Goal: Transaction & Acquisition: Download file/media

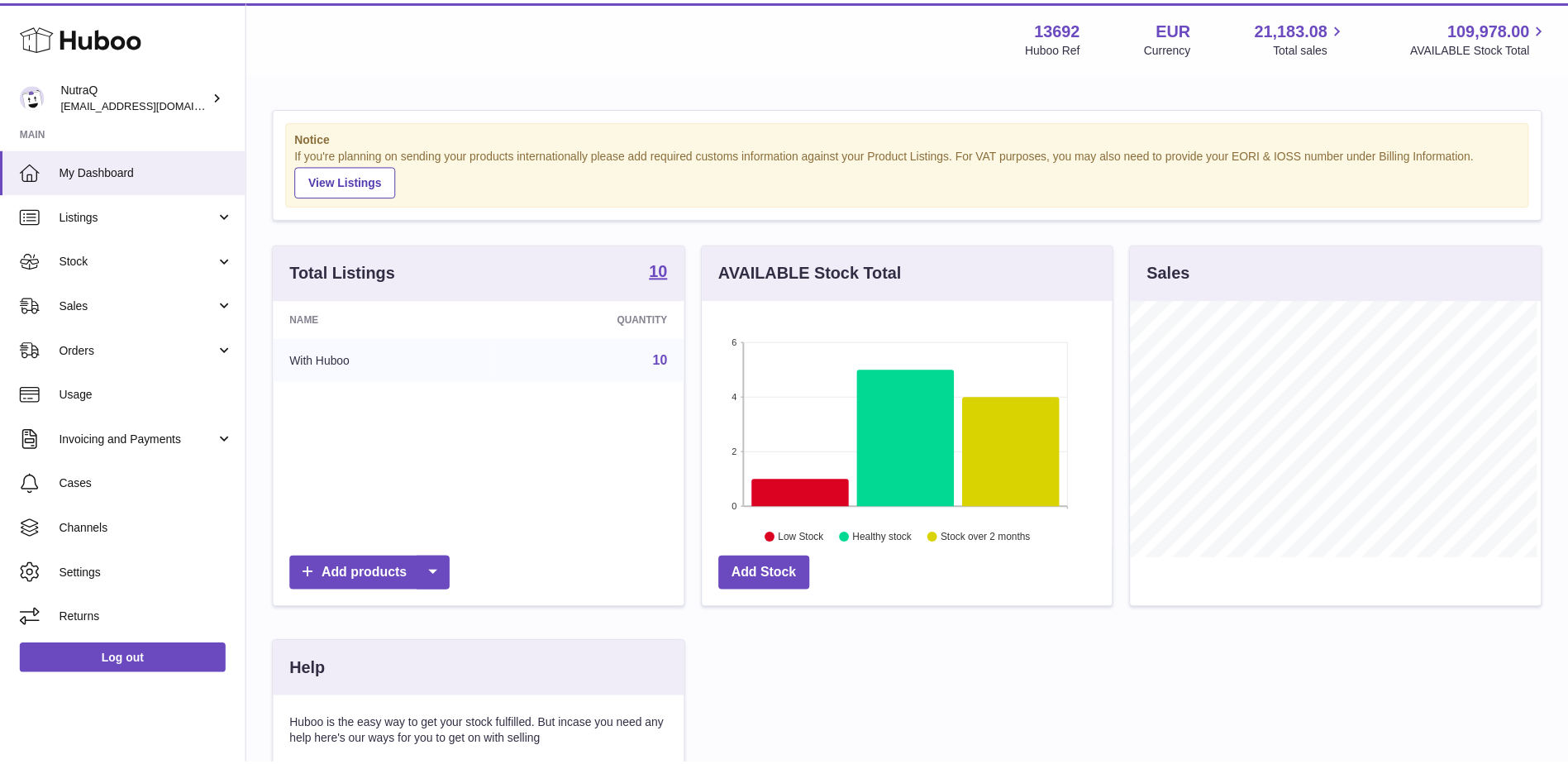
scroll to position [258, 413]
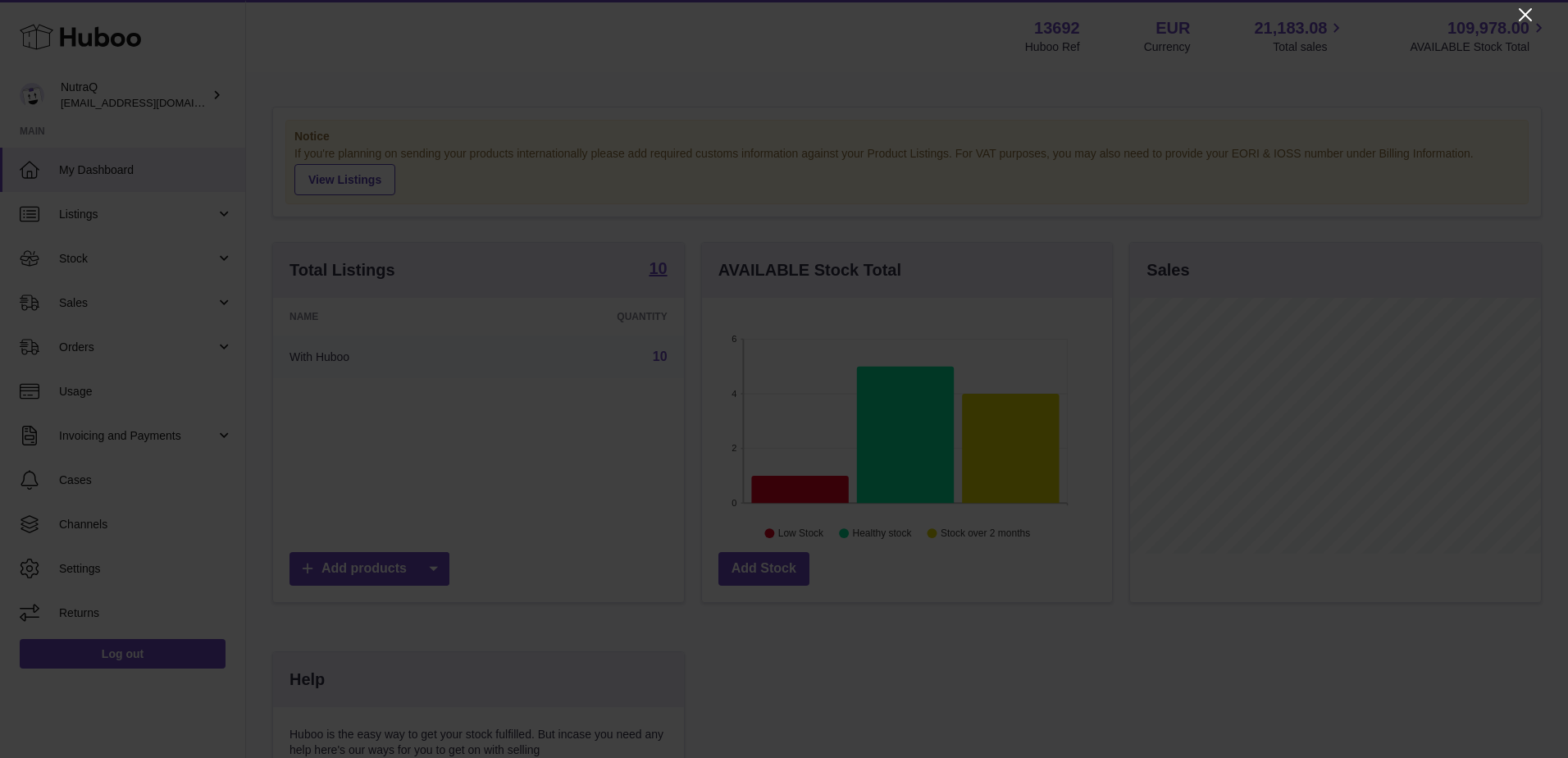
click at [1520, 10] on icon "Close" at bounding box center [1525, 15] width 13 height 13
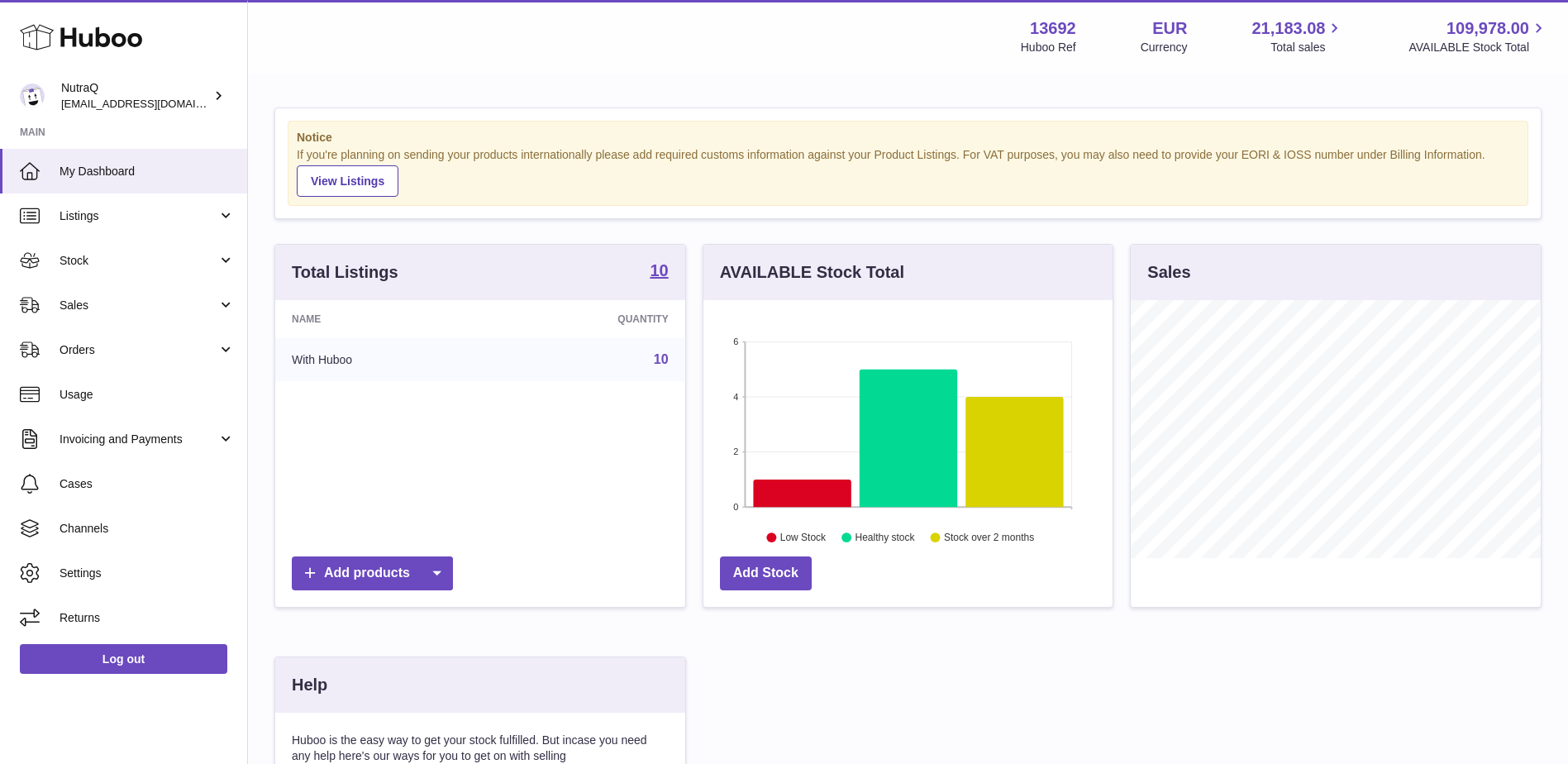
scroll to position [826806, 826307]
click at [68, 257] on span "Stock" at bounding box center [138, 261] width 158 height 16
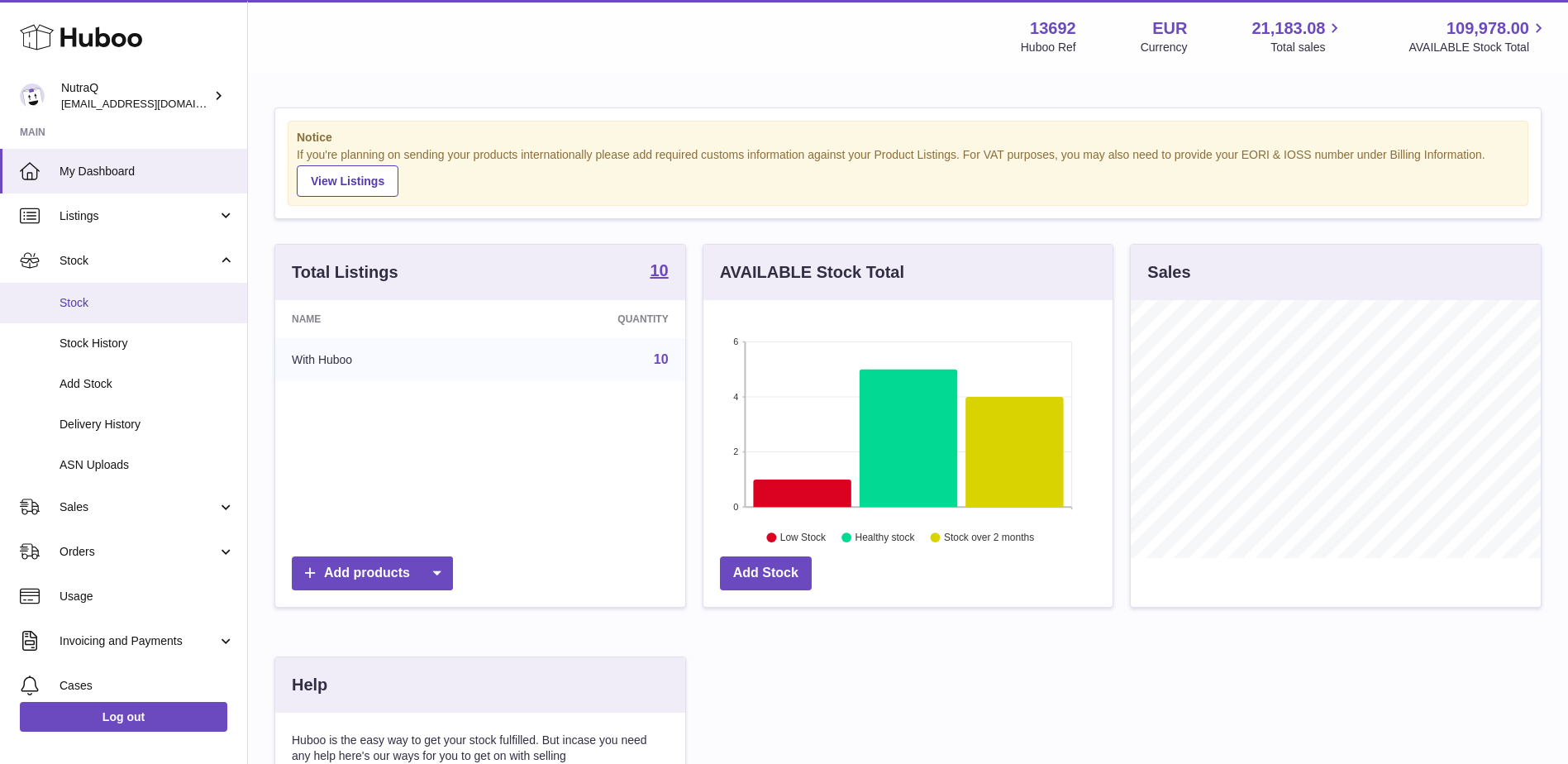
click at [68, 300] on span "Stock" at bounding box center [146, 303] width 175 height 16
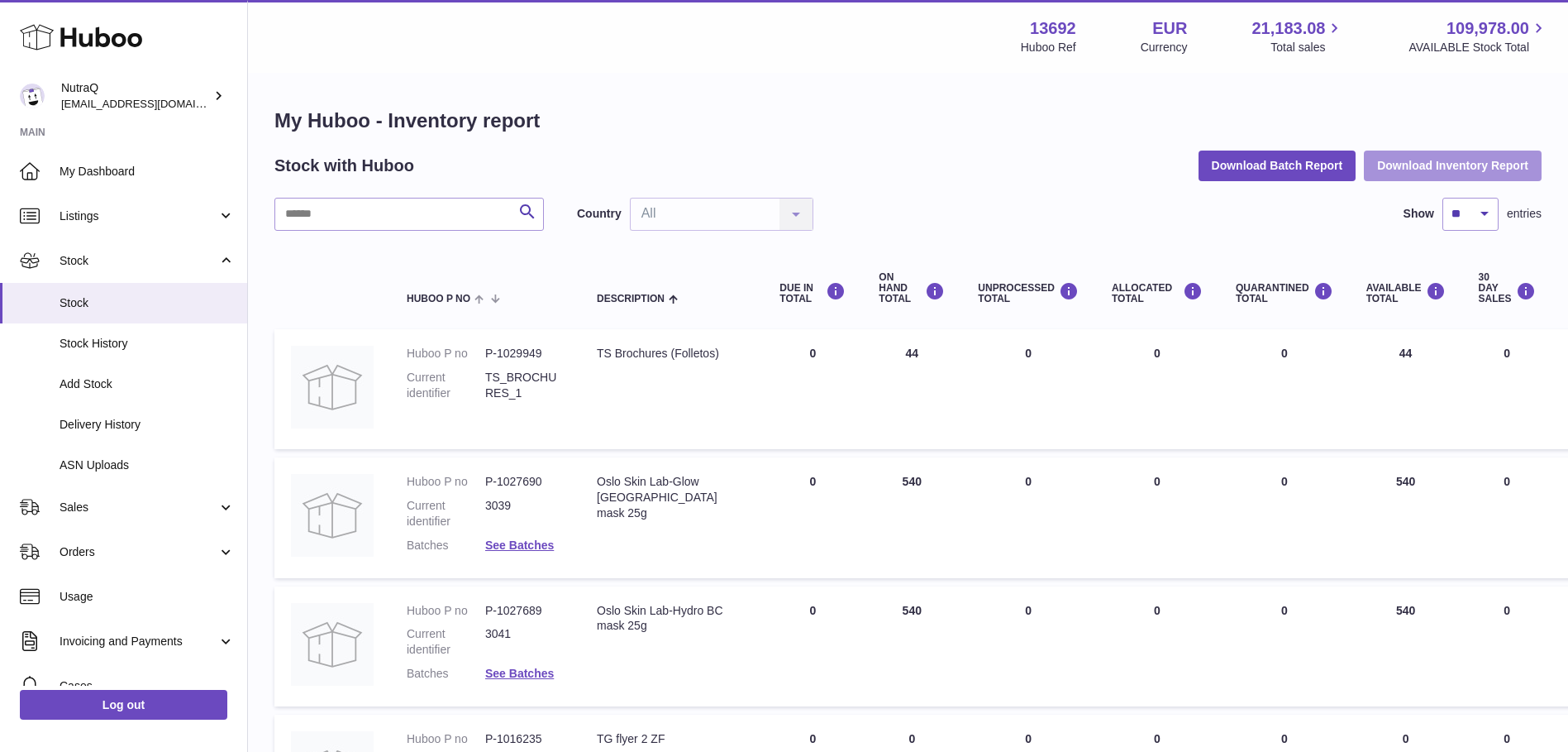
click at [1423, 163] on button "Download Inventory Report" at bounding box center [1453, 165] width 178 height 30
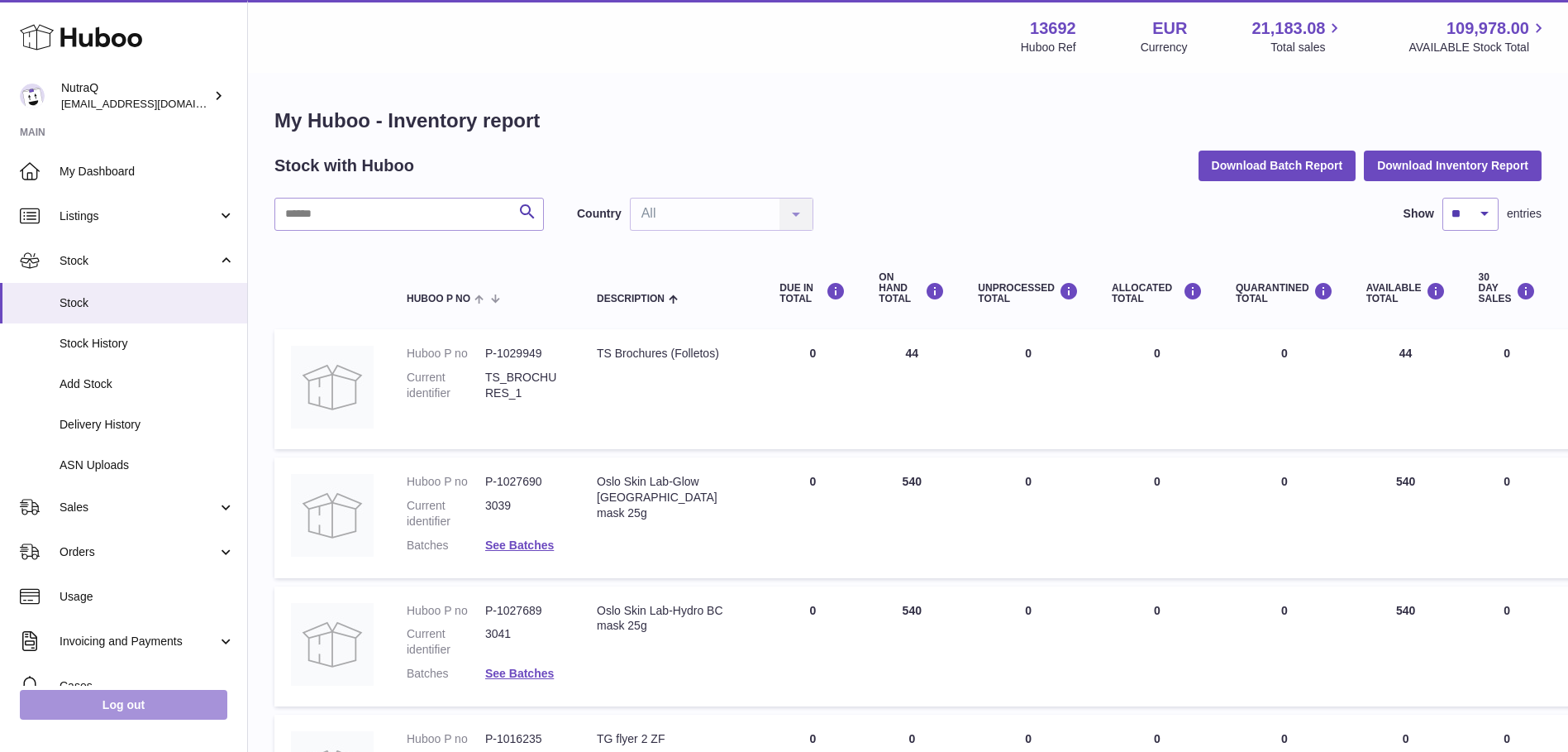
click at [154, 712] on link "Log out" at bounding box center [123, 704] width 207 height 30
